Goal: Find contact information: Find contact information

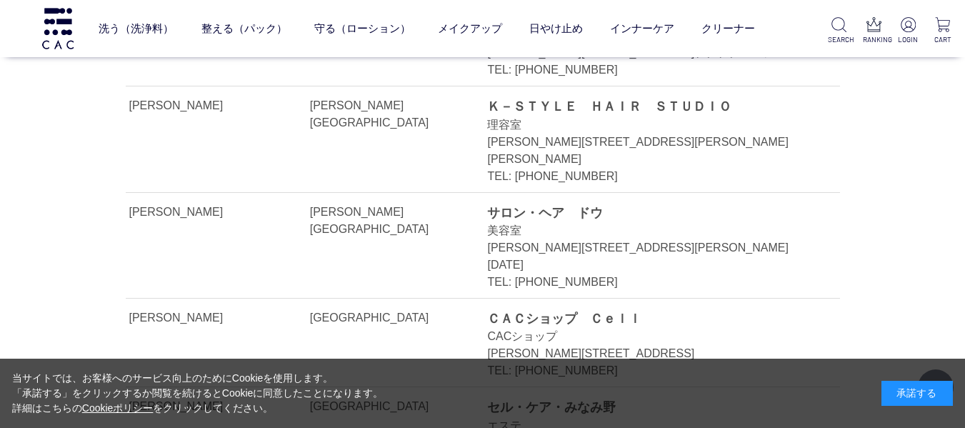
scroll to position [5140, 0]
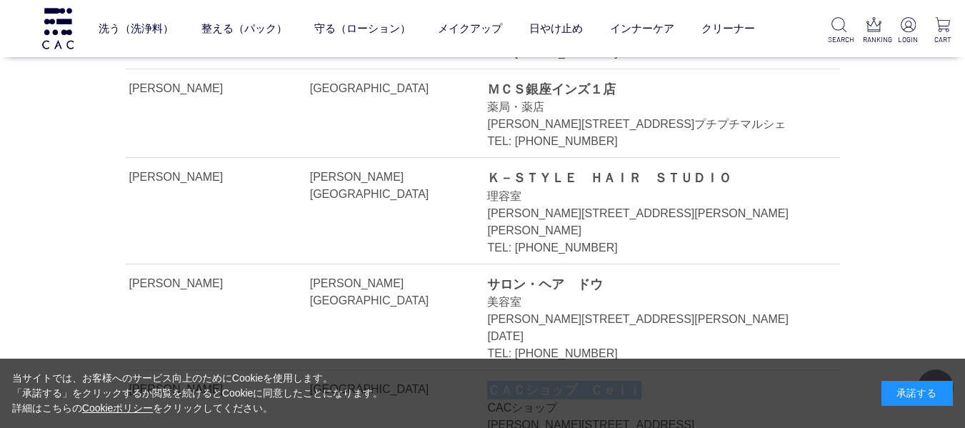
drag, startPoint x: 488, startPoint y: 129, endPoint x: 685, endPoint y: 129, distance: 197.0
click at [685, 381] on div "ＣＡＣショップ　Ｃｅｌｌ" at bounding box center [647, 390] width 320 height 19
copy div "ＣＡＣショップ　Ｃｅｌｌ"
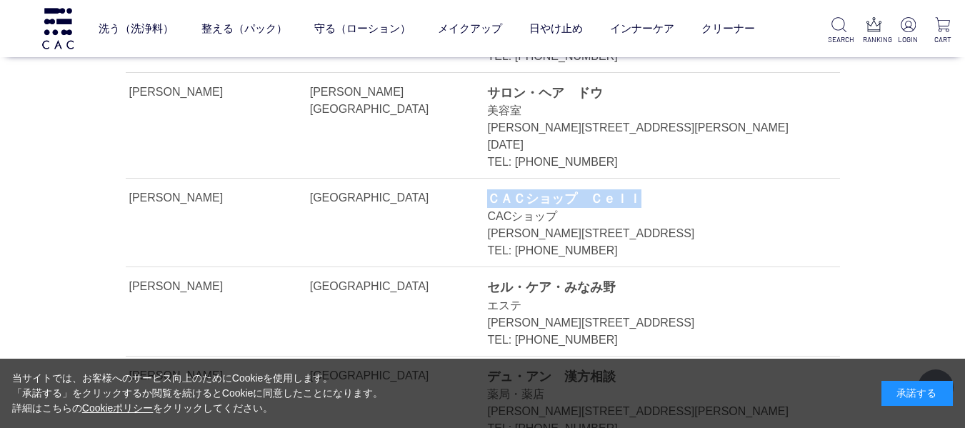
scroll to position [5354, 0]
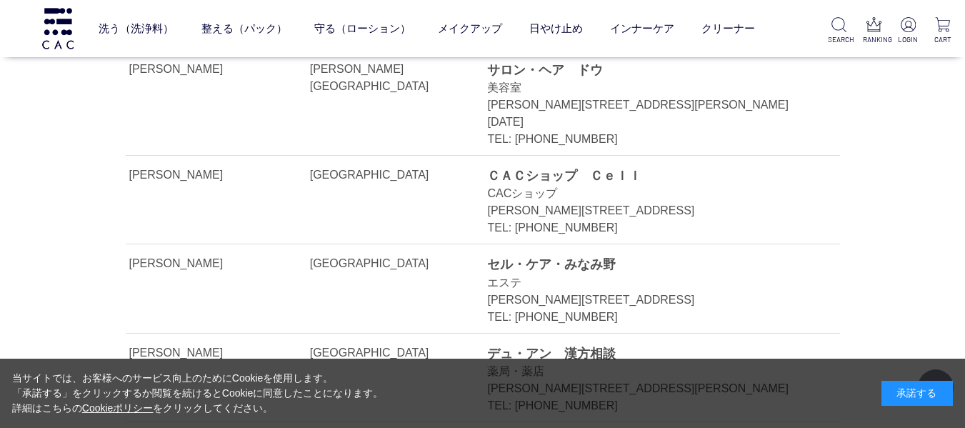
drag, startPoint x: 488, startPoint y: 271, endPoint x: 638, endPoint y: 270, distance: 149.2
copy div "ビューティサロン　クイン"
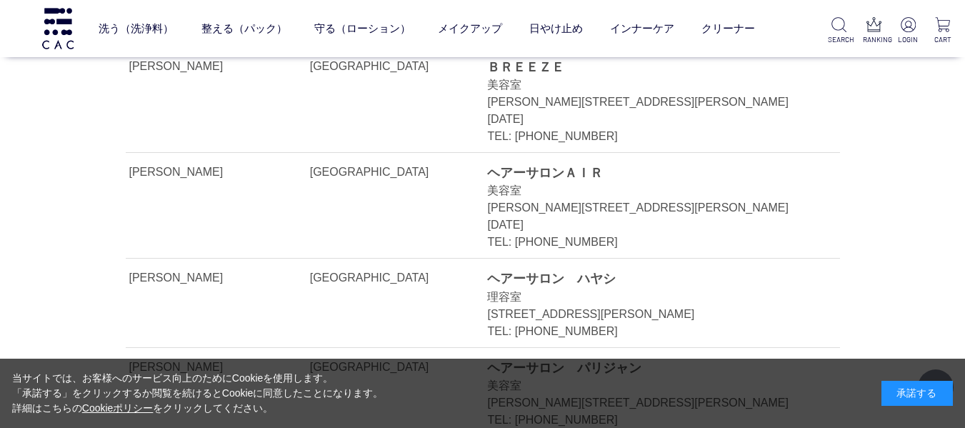
scroll to position [6283, 0]
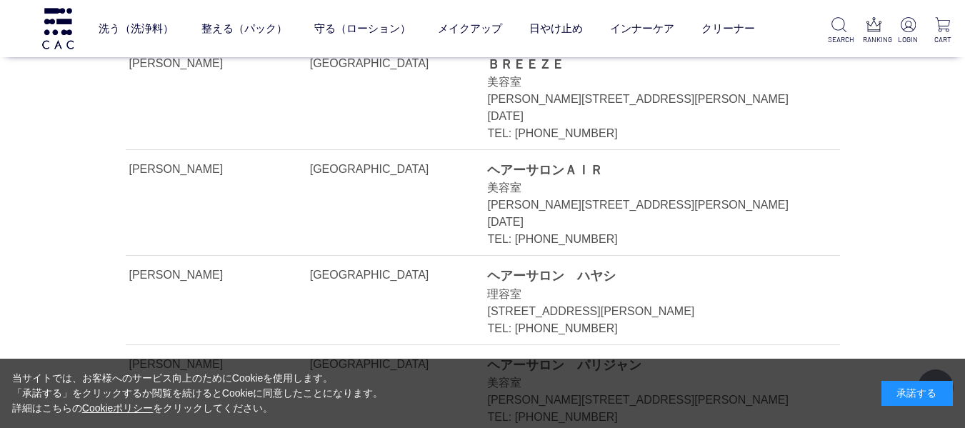
drag, startPoint x: 495, startPoint y: 171, endPoint x: 670, endPoint y: 167, distance: 174.9
drag, startPoint x: 697, startPoint y: 163, endPoint x: 535, endPoint y: 146, distance: 162.9
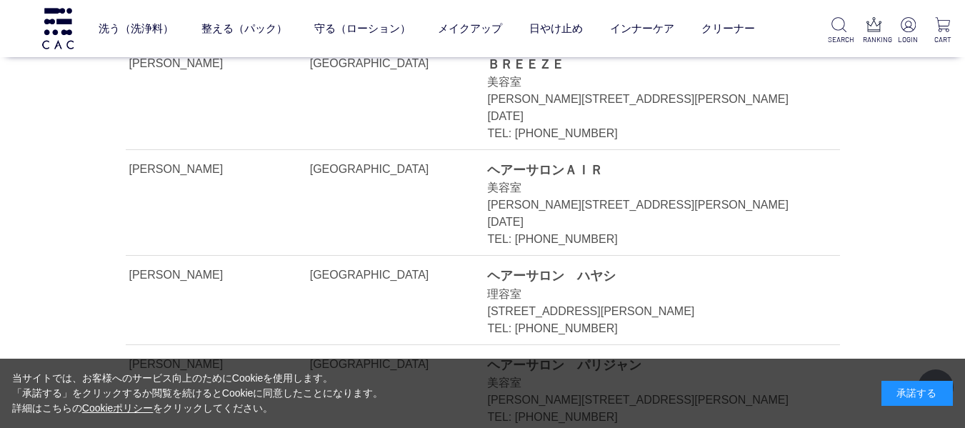
copy div "ＨＡＩＲ　ＭＯＤＥ　ＫＩＫＵＣＨＩ"
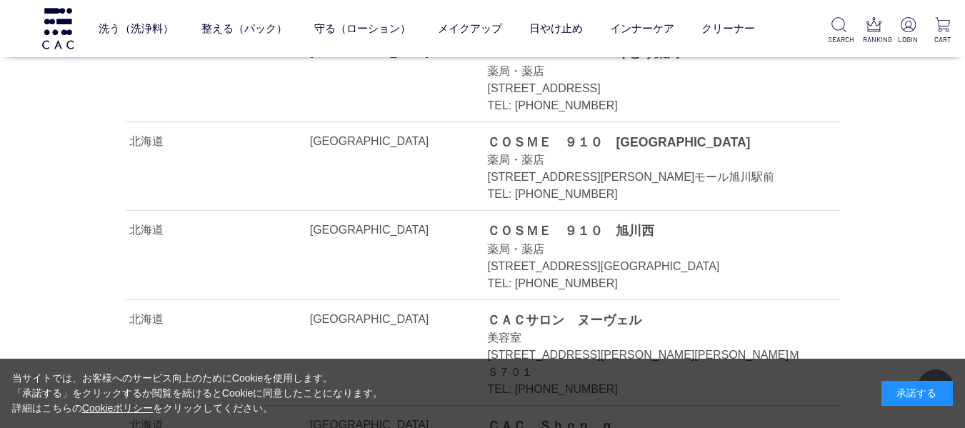
scroll to position [7782, 0]
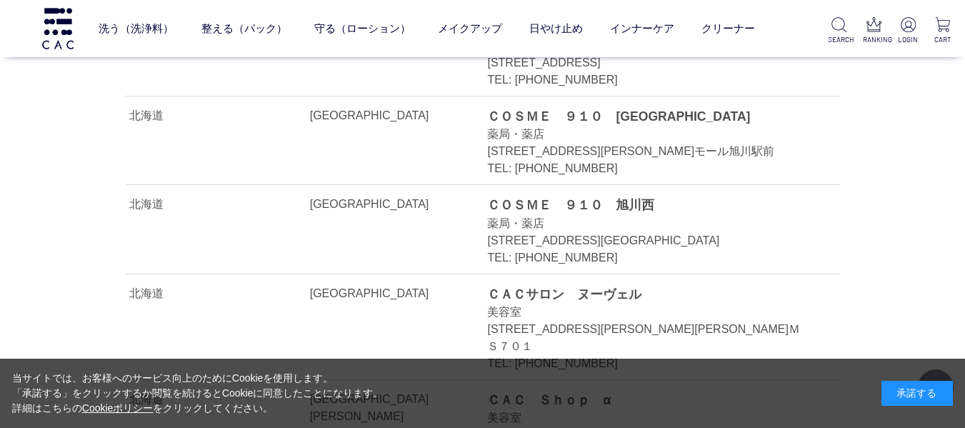
drag, startPoint x: 497, startPoint y: 139, endPoint x: 637, endPoint y: 157, distance: 141.1
copy div "ＣＡＣショップ　花園 CACショップ"
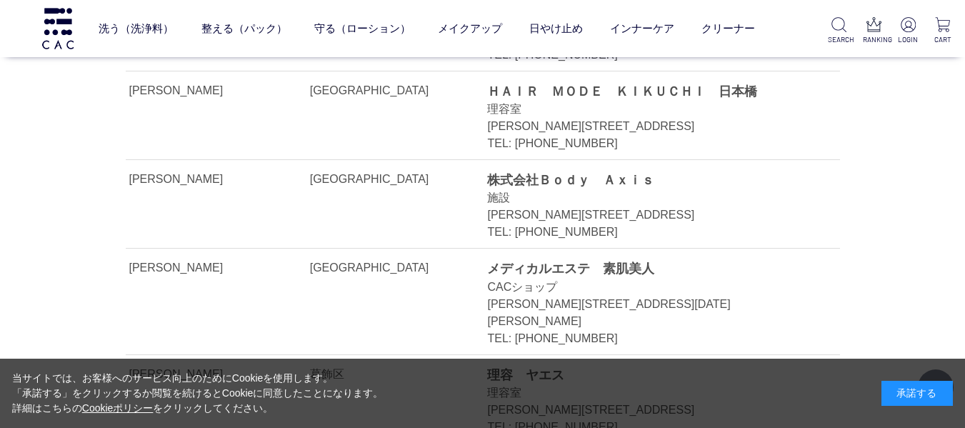
scroll to position [6925, 0]
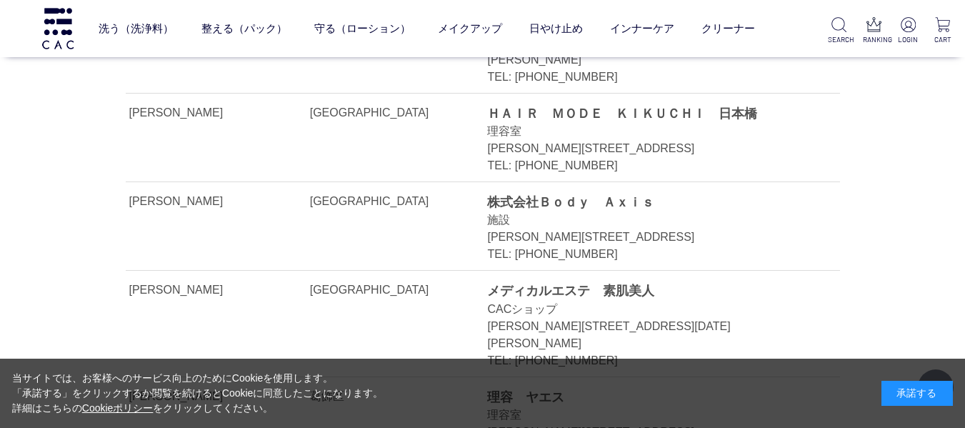
drag, startPoint x: 491, startPoint y: 139, endPoint x: 595, endPoint y: 146, distance: 104.5
copy div "Ａｒｍｏｎｉａ"
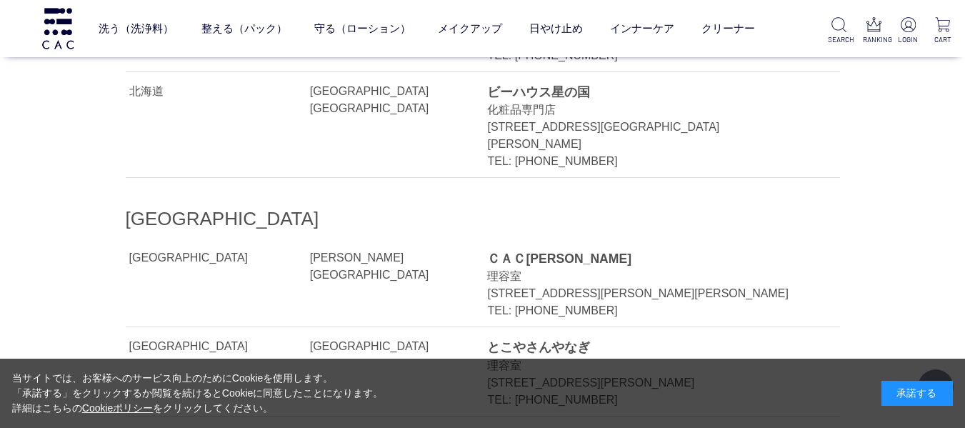
scroll to position [8995, 0]
